Goal: Task Accomplishment & Management: Complete application form

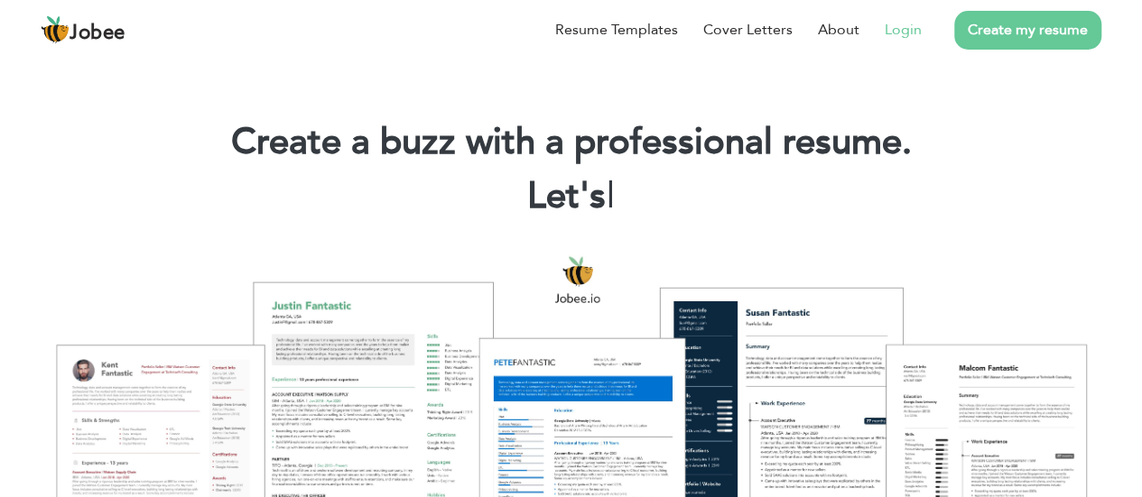
click at [908, 31] on link "Login" at bounding box center [903, 30] width 37 height 22
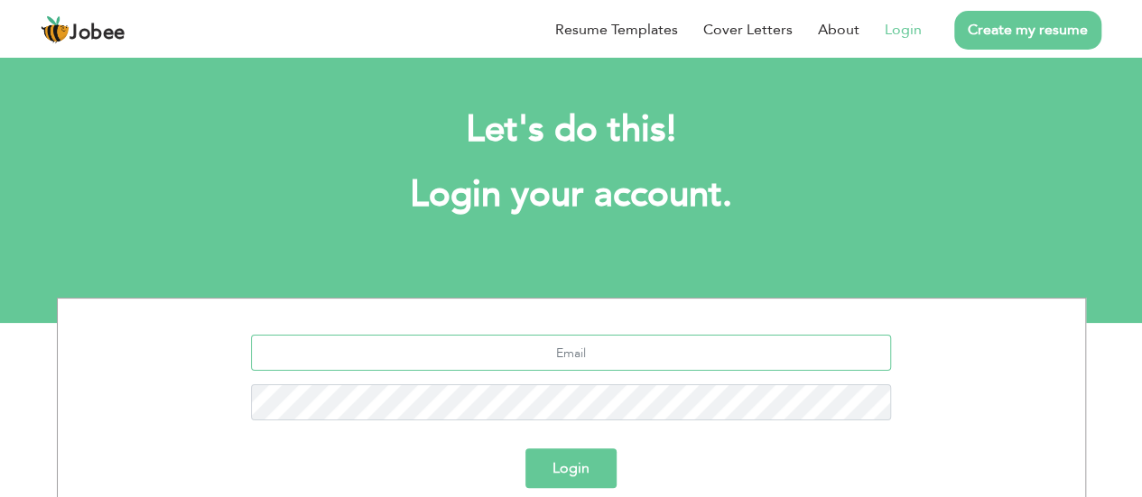
click at [599, 366] on input "text" at bounding box center [571, 353] width 640 height 36
click at [661, 363] on input "text" at bounding box center [571, 353] width 640 height 36
type input "a"
type input "[EMAIL_ADDRESS][DOMAIN_NAME]"
click at [525, 449] on button "Login" at bounding box center [570, 469] width 91 height 40
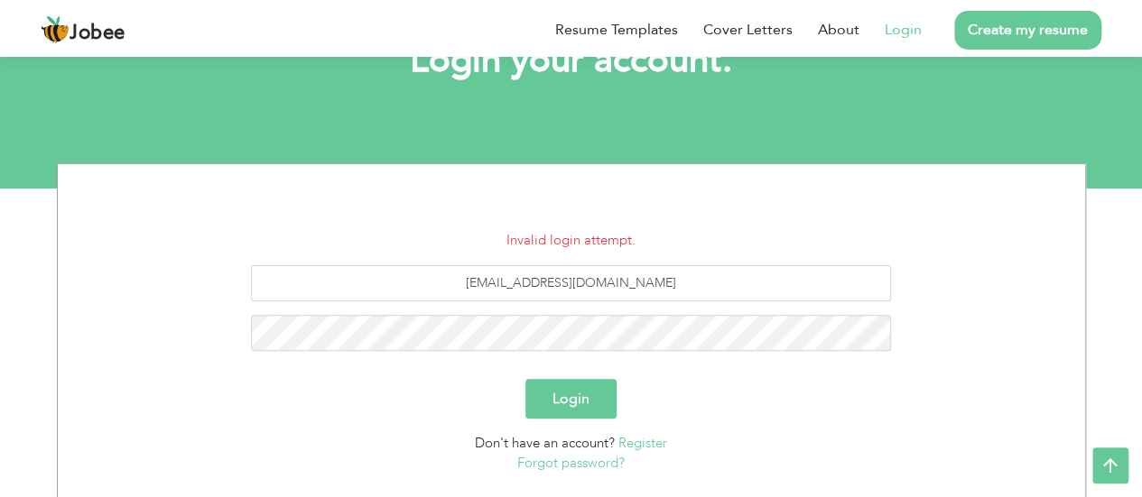
scroll to position [134, 0]
click at [525, 380] on button "Login" at bounding box center [570, 400] width 91 height 40
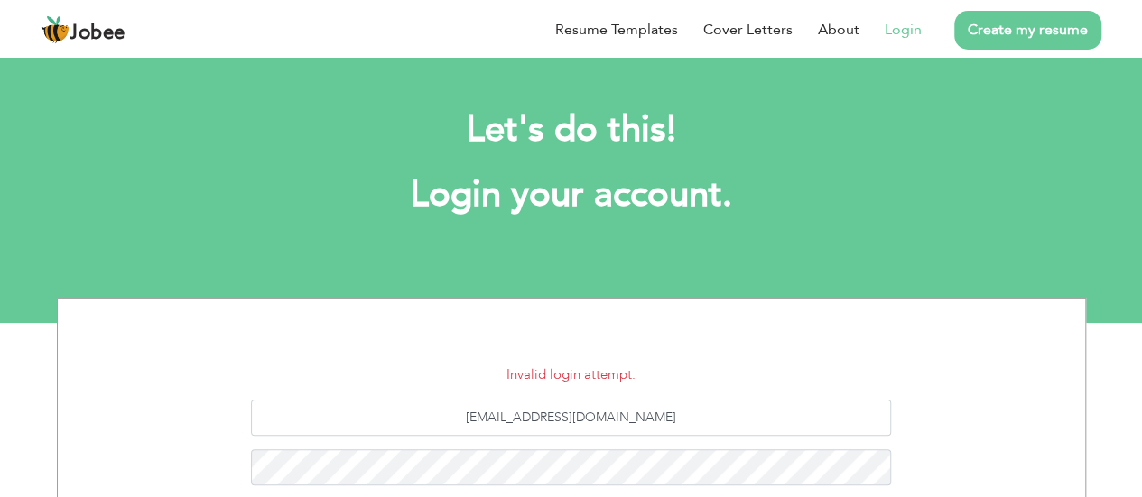
click at [1023, 42] on link "Create my resume" at bounding box center [1027, 30] width 147 height 39
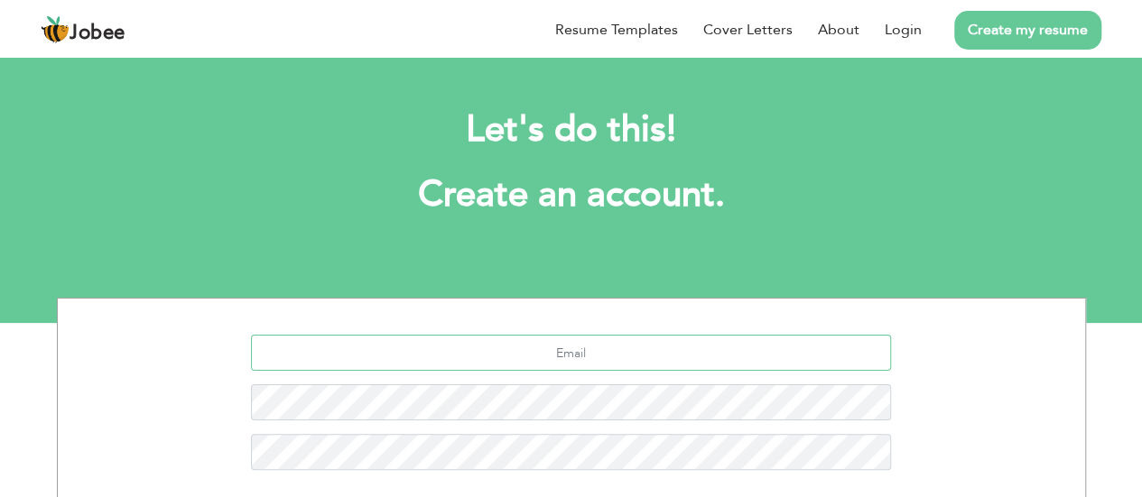
click at [567, 357] on input "text" at bounding box center [571, 353] width 640 height 36
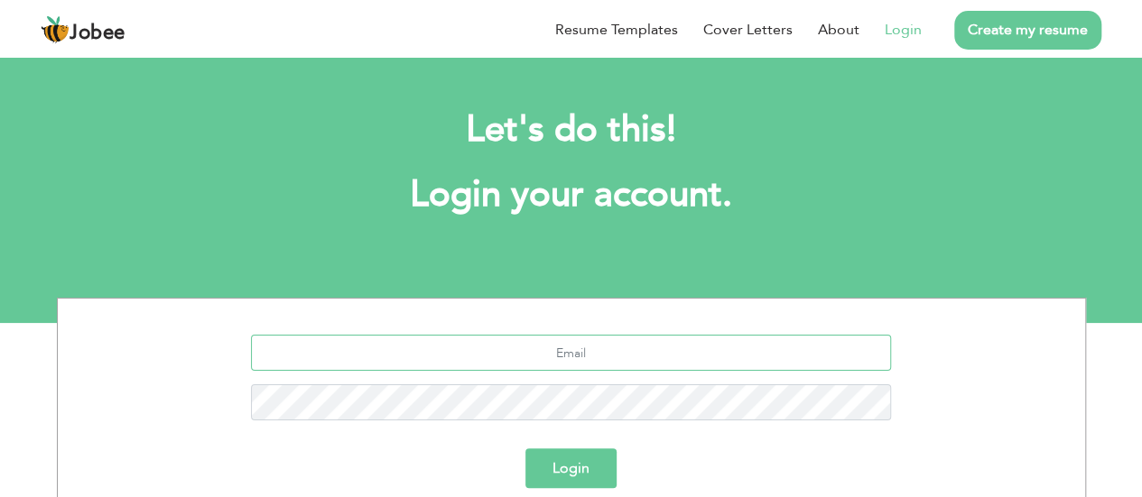
click at [609, 351] on input "text" at bounding box center [571, 353] width 640 height 36
type input "[EMAIL_ADDRESS][DOMAIN_NAME]"
click at [525, 449] on button "Login" at bounding box center [570, 469] width 91 height 40
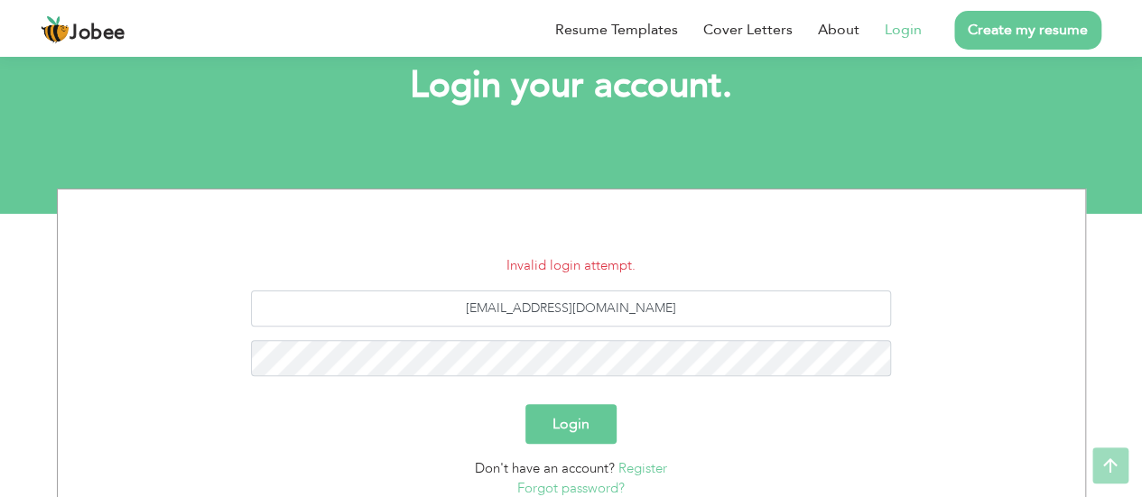
scroll to position [108, 0]
click at [525, 405] on button "Login" at bounding box center [570, 425] width 91 height 40
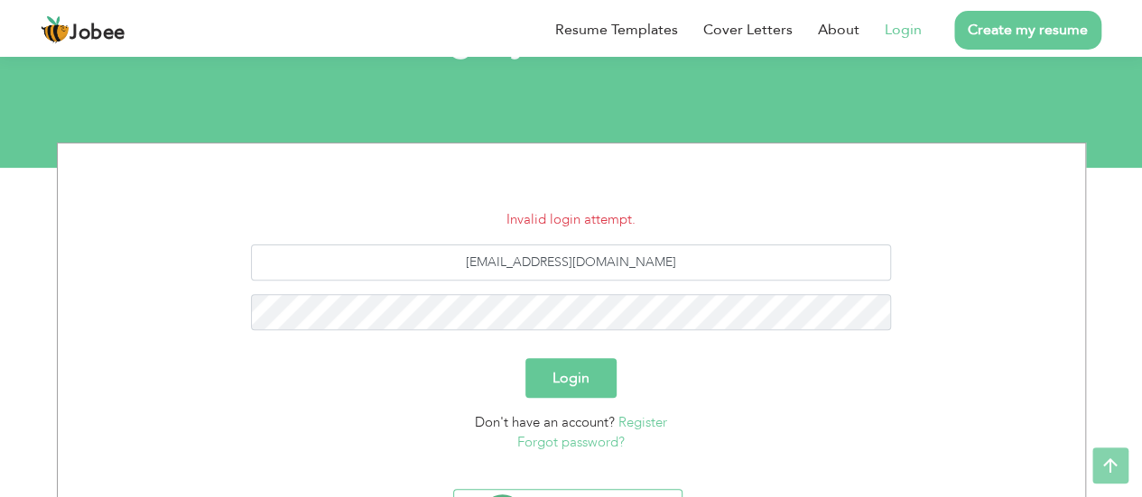
scroll to position [154, 0]
click at [565, 435] on link "Forgot password?" at bounding box center [570, 443] width 107 height 18
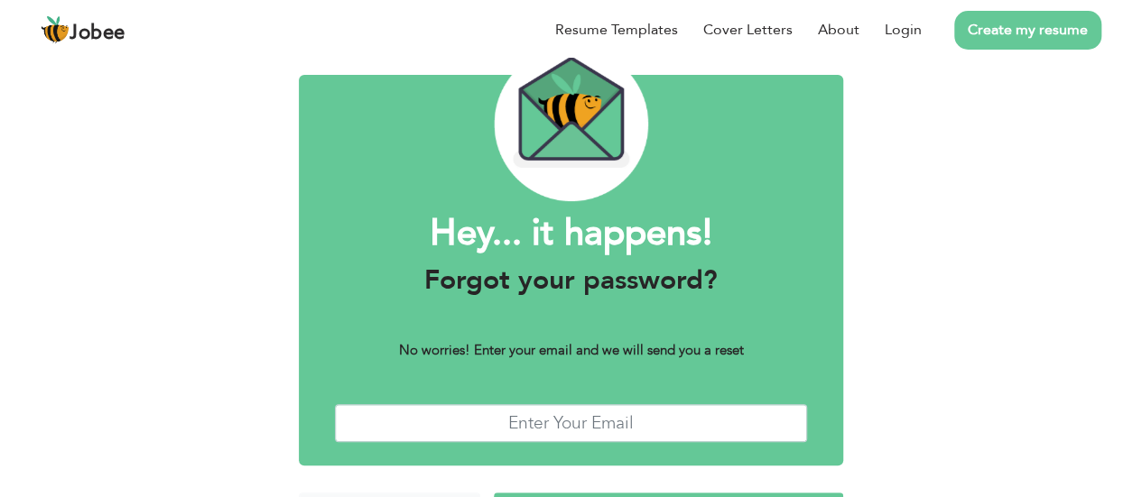
scroll to position [81, 0]
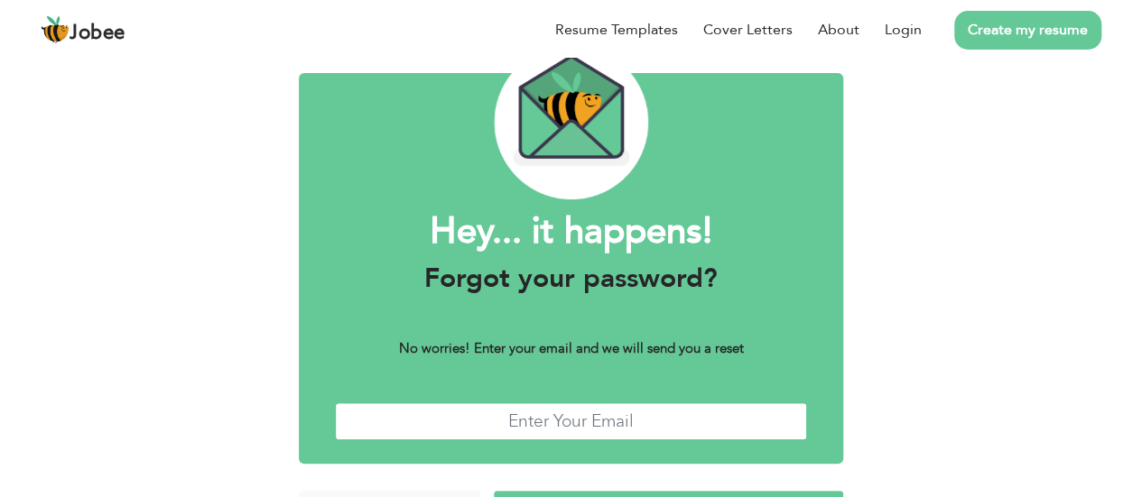
drag, startPoint x: 0, startPoint y: 0, endPoint x: 565, endPoint y: 435, distance: 713.1
click at [565, 435] on input "text" at bounding box center [571, 422] width 472 height 39
type input "[EMAIL_ADDRESS][DOMAIN_NAME]"
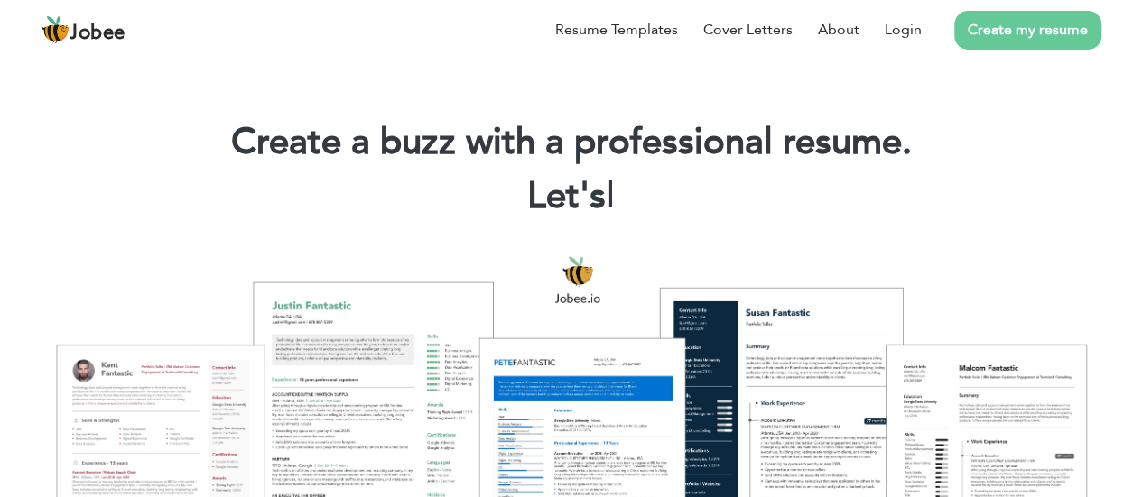
click at [1006, 26] on link "Create my resume" at bounding box center [1027, 30] width 147 height 39
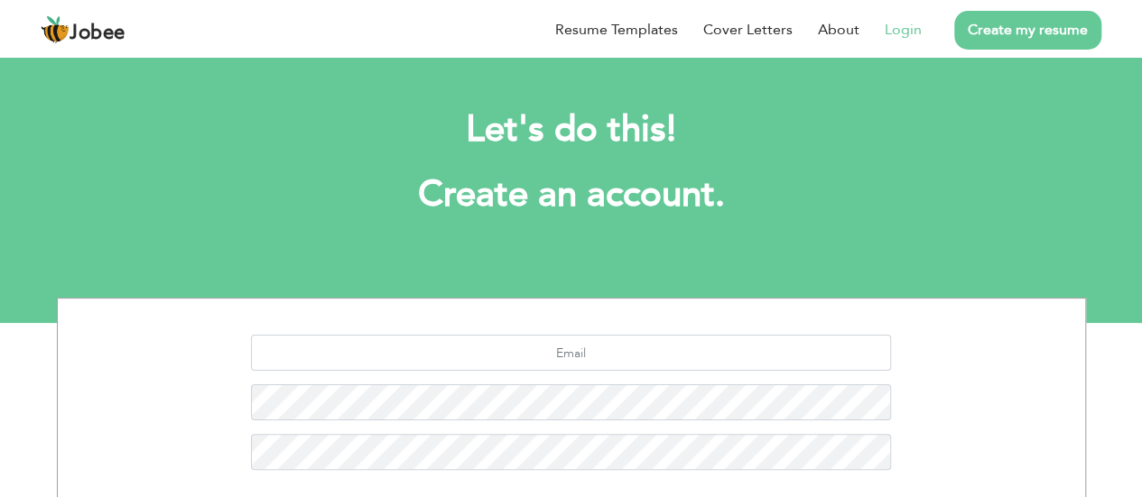
click at [887, 15] on li "Login" at bounding box center [890, 29] width 62 height 47
click at [904, 26] on link "Login" at bounding box center [903, 30] width 37 height 22
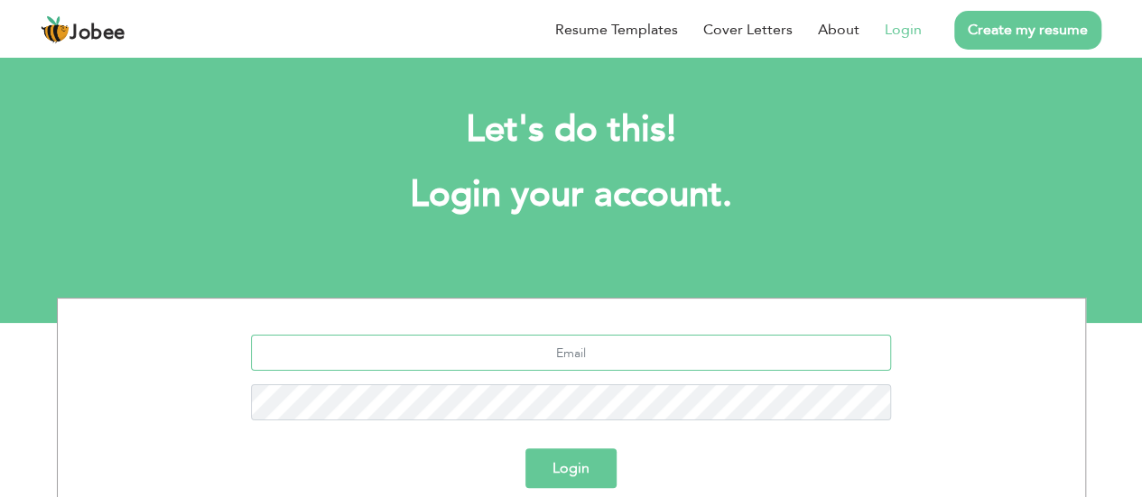
click at [566, 346] on input "text" at bounding box center [571, 353] width 640 height 36
type input "asad.r7761@gmail.com"
click at [525, 449] on button "Login" at bounding box center [570, 469] width 91 height 40
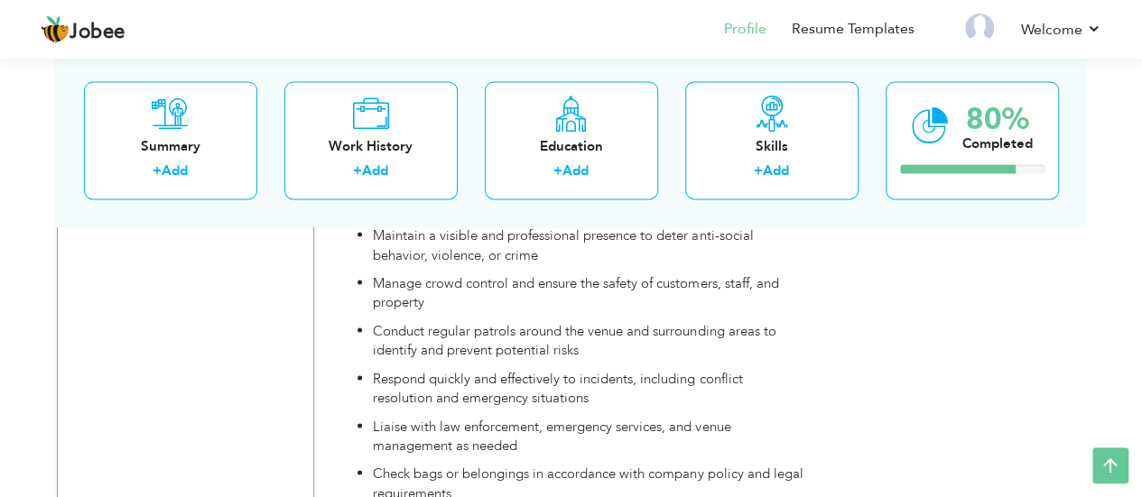
scroll to position [1805, 0]
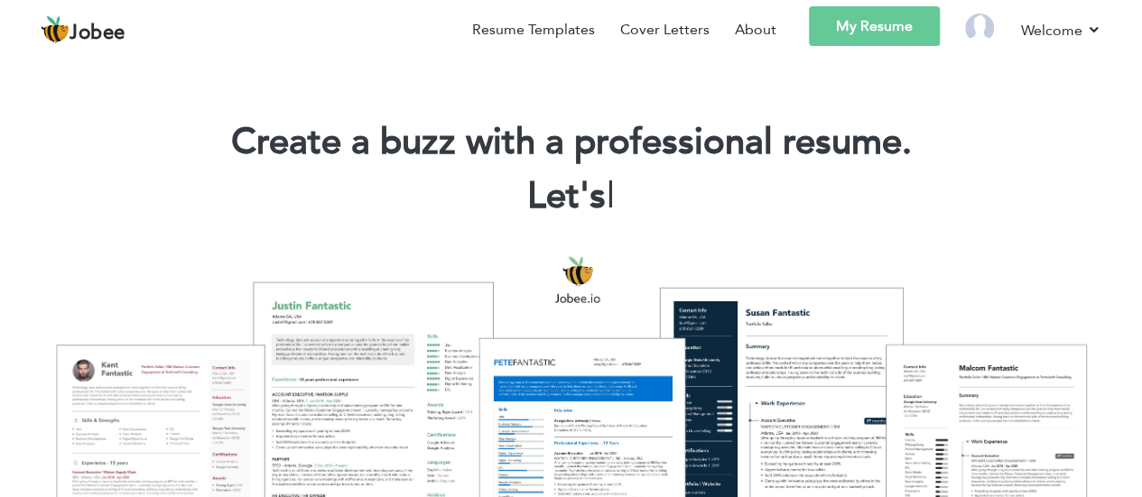
click at [868, 22] on link "My Resume" at bounding box center [874, 26] width 131 height 40
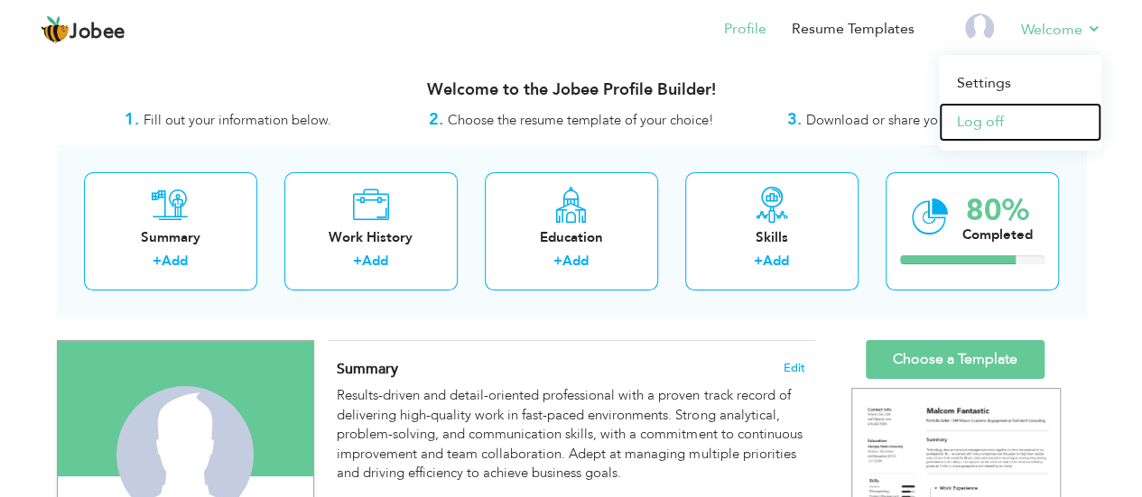
click at [984, 122] on link "Log off" at bounding box center [1020, 122] width 162 height 39
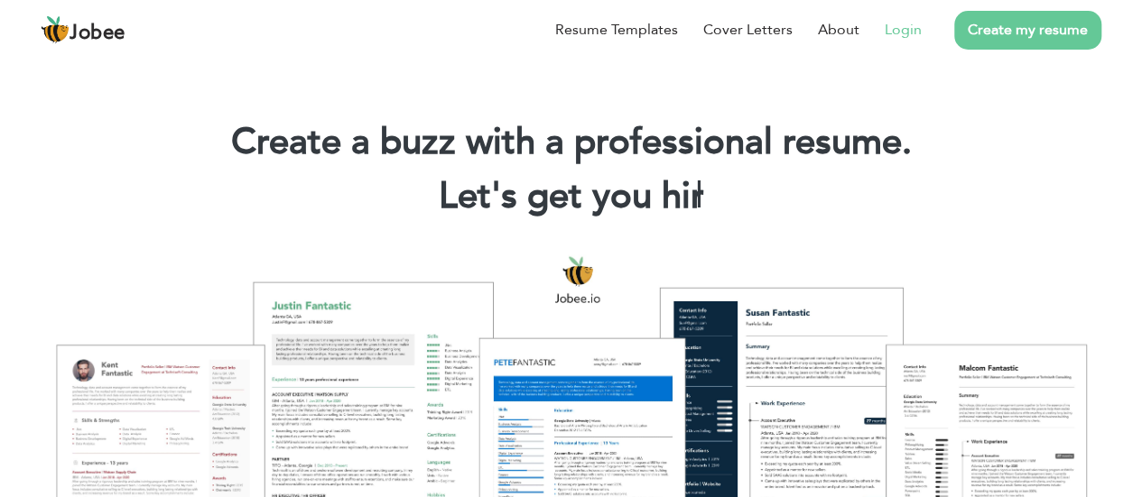
click at [915, 28] on link "Login" at bounding box center [903, 30] width 37 height 22
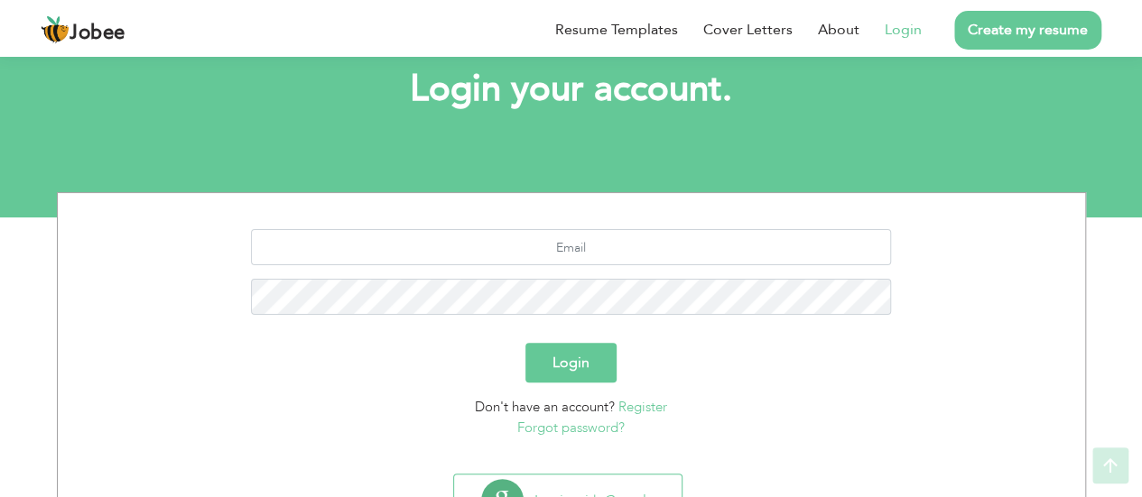
scroll to position [105, 0]
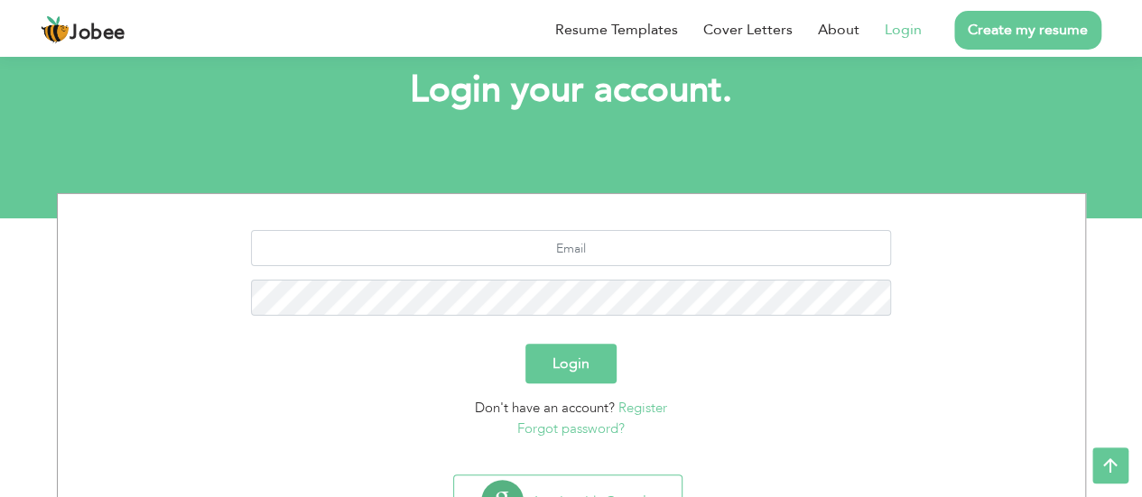
click at [652, 407] on link "Register" at bounding box center [642, 408] width 49 height 18
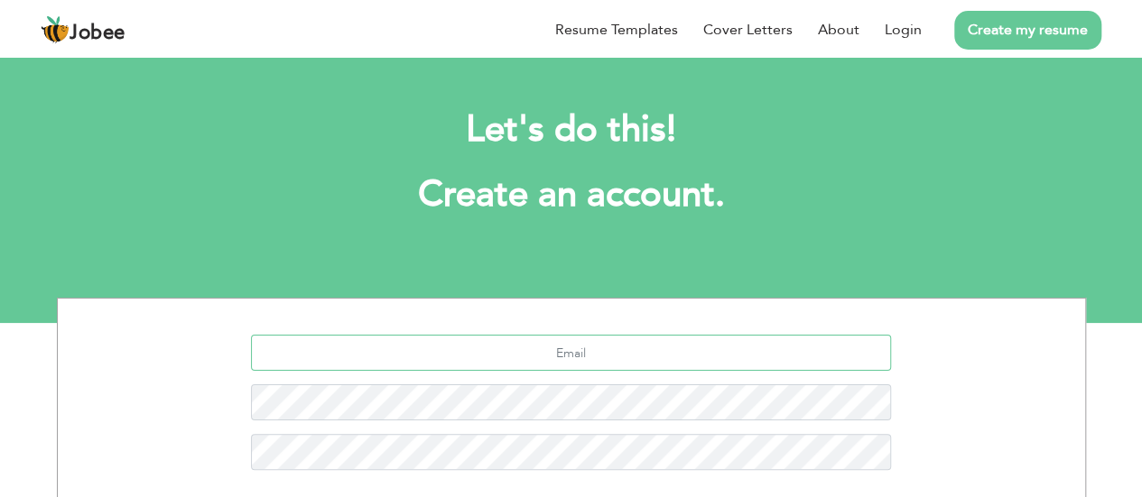
click at [599, 340] on input "text" at bounding box center [571, 353] width 640 height 36
type input "[EMAIL_ADDRESS][DOMAIN_NAME]"
